Goal: Obtain resource: Obtain resource

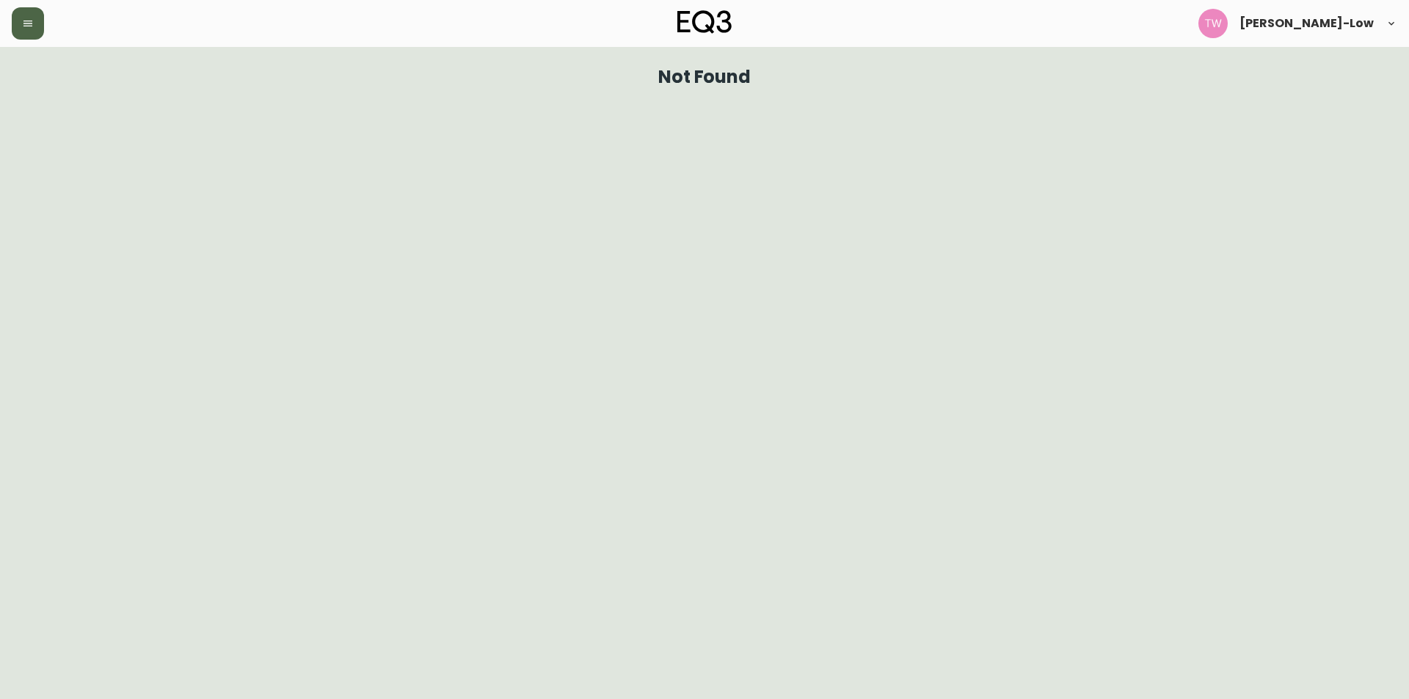
click at [32, 34] on button "button" at bounding box center [28, 23] width 32 height 32
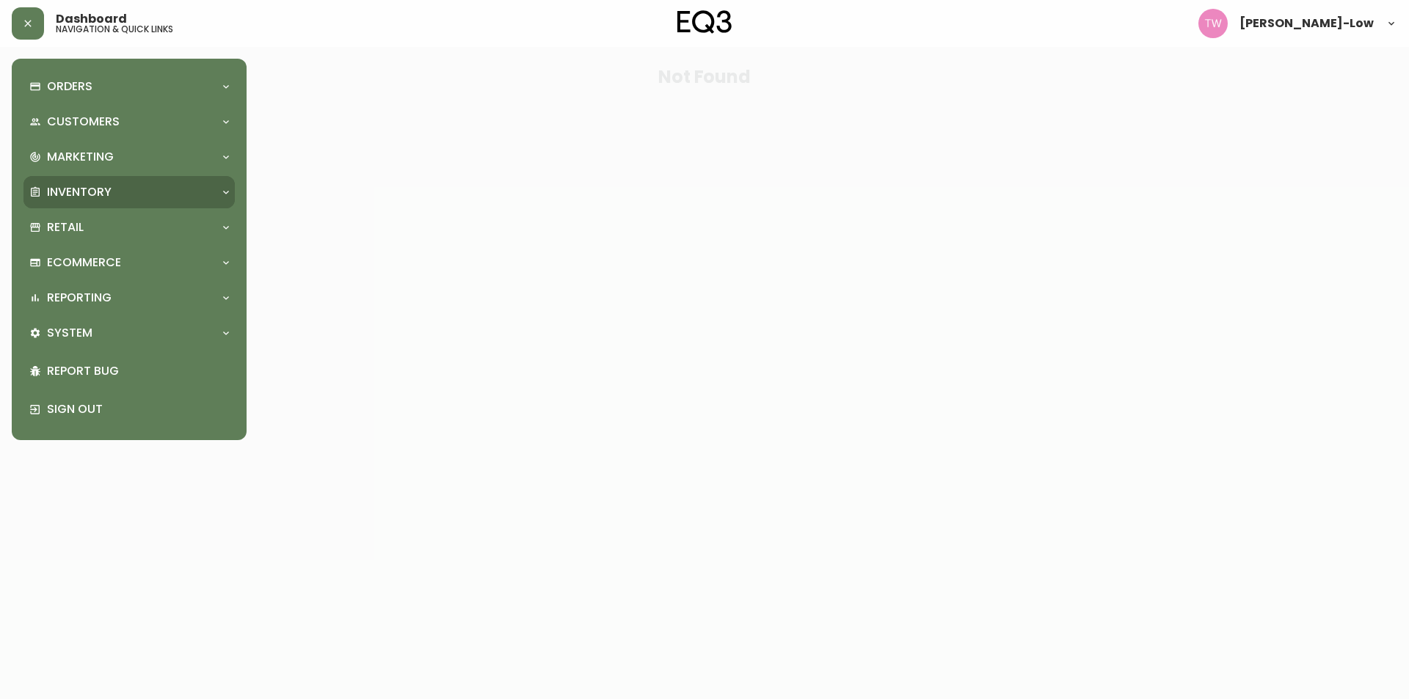
click at [83, 188] on p "Inventory" at bounding box center [79, 192] width 65 height 16
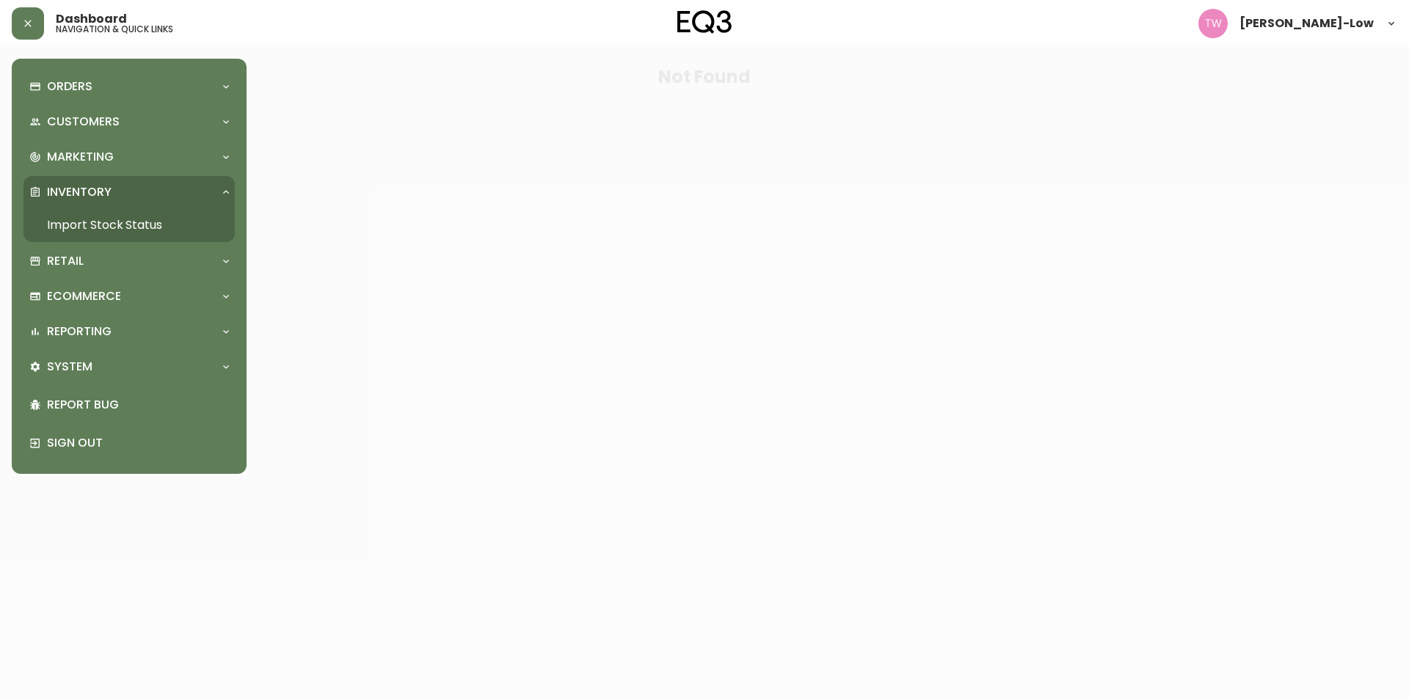
click at [87, 219] on link "Import Stock Status" at bounding box center [128, 225] width 211 height 34
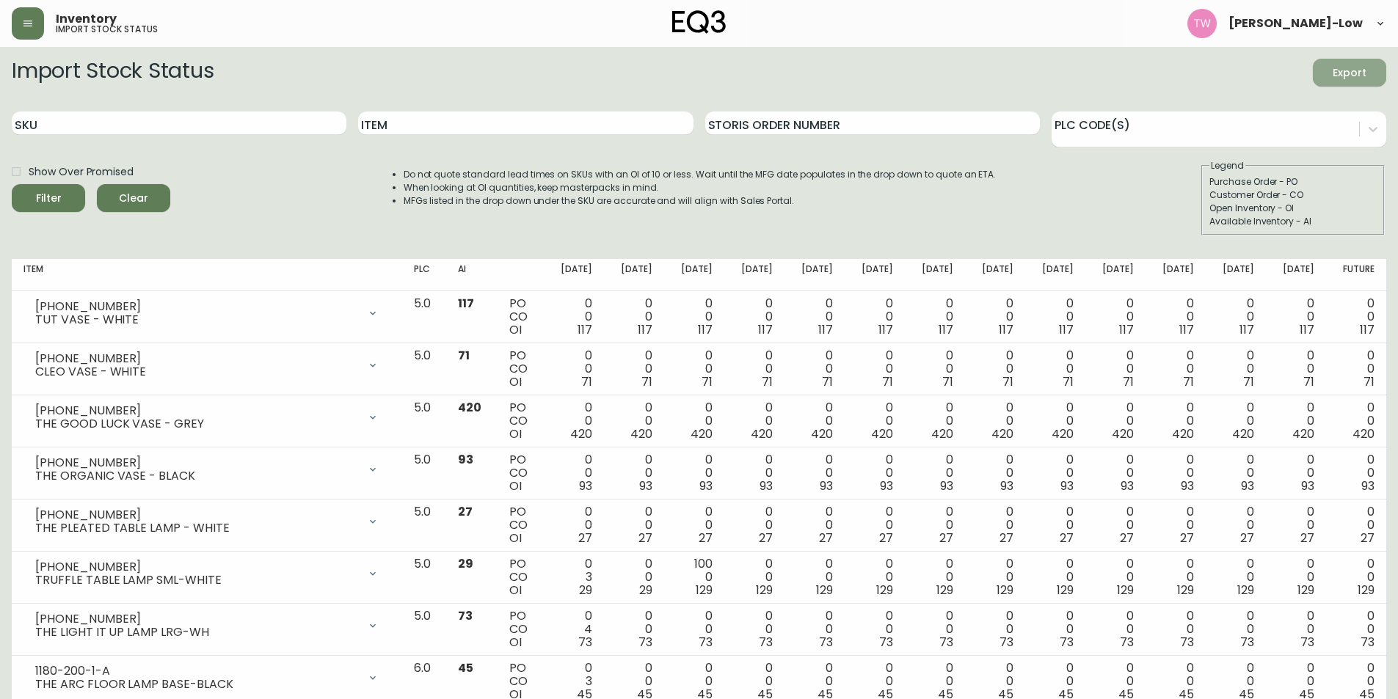
click at [1340, 70] on span "Export" at bounding box center [1349, 73] width 50 height 18
